Goal: Find specific page/section: Find specific page/section

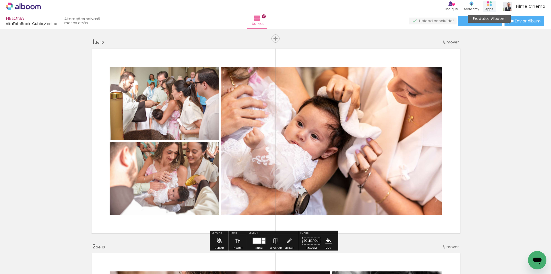
click at [494, 9] on div "Produtos Alboom Apps" at bounding box center [489, 7] width 13 height 12
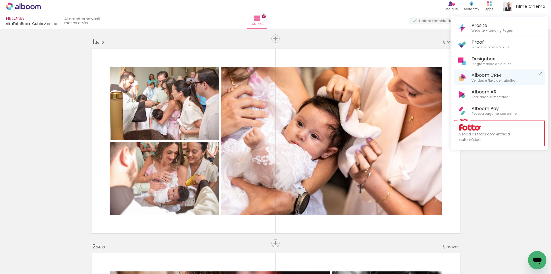
click at [496, 79] on span "Vendas e fluxo de trabalho" at bounding box center [494, 80] width 44 height 5
